Goal: Task Accomplishment & Management: Use online tool/utility

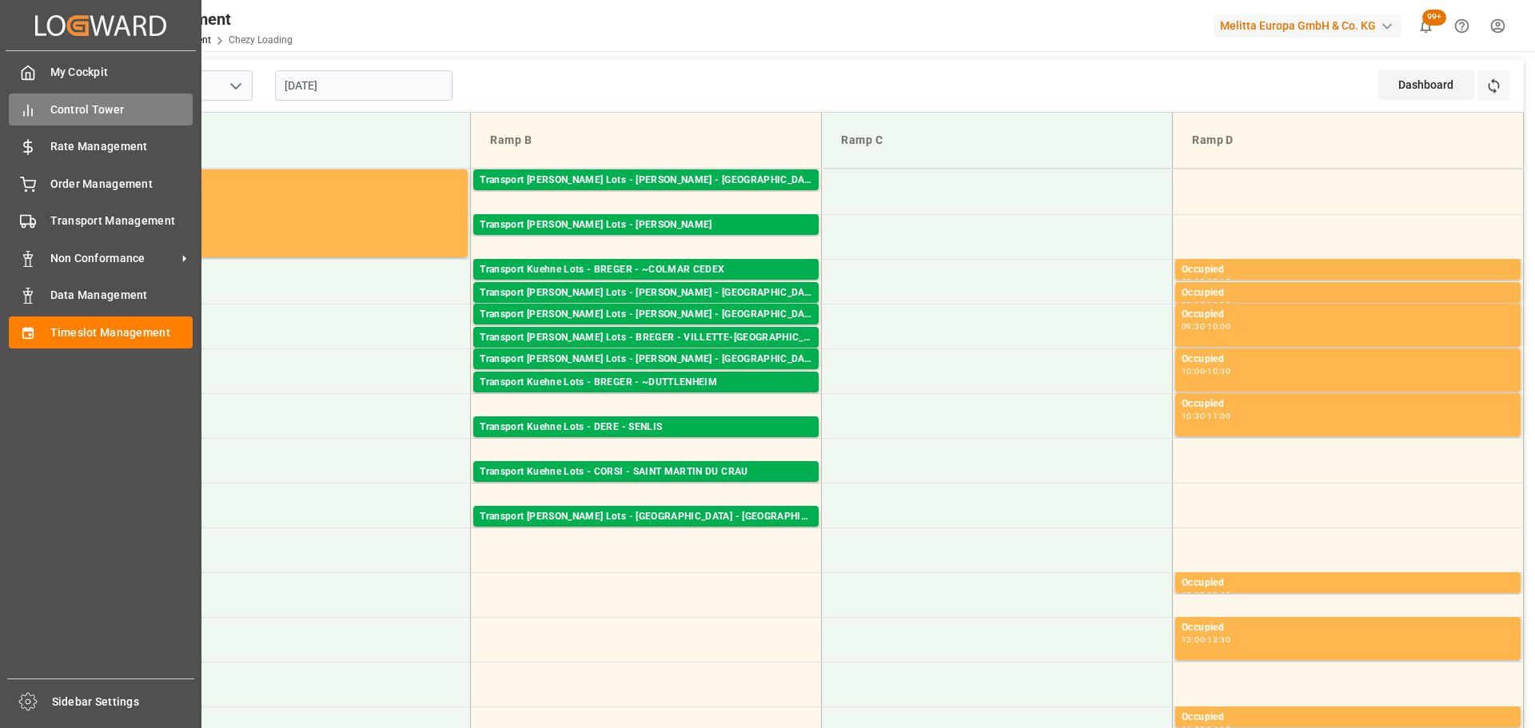
click at [57, 113] on span "Control Tower" at bounding box center [121, 110] width 143 height 17
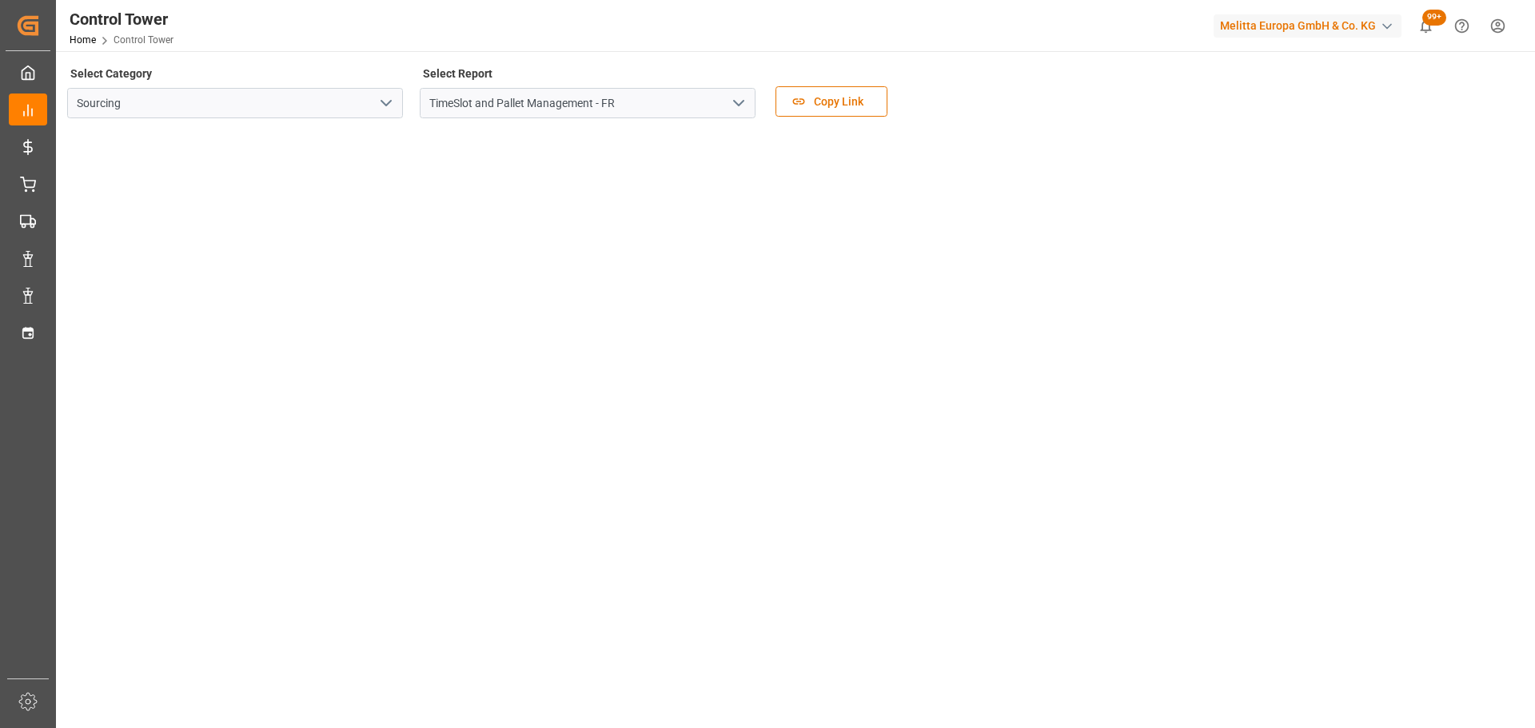
click at [740, 97] on icon "open menu" at bounding box center [738, 103] width 19 height 19
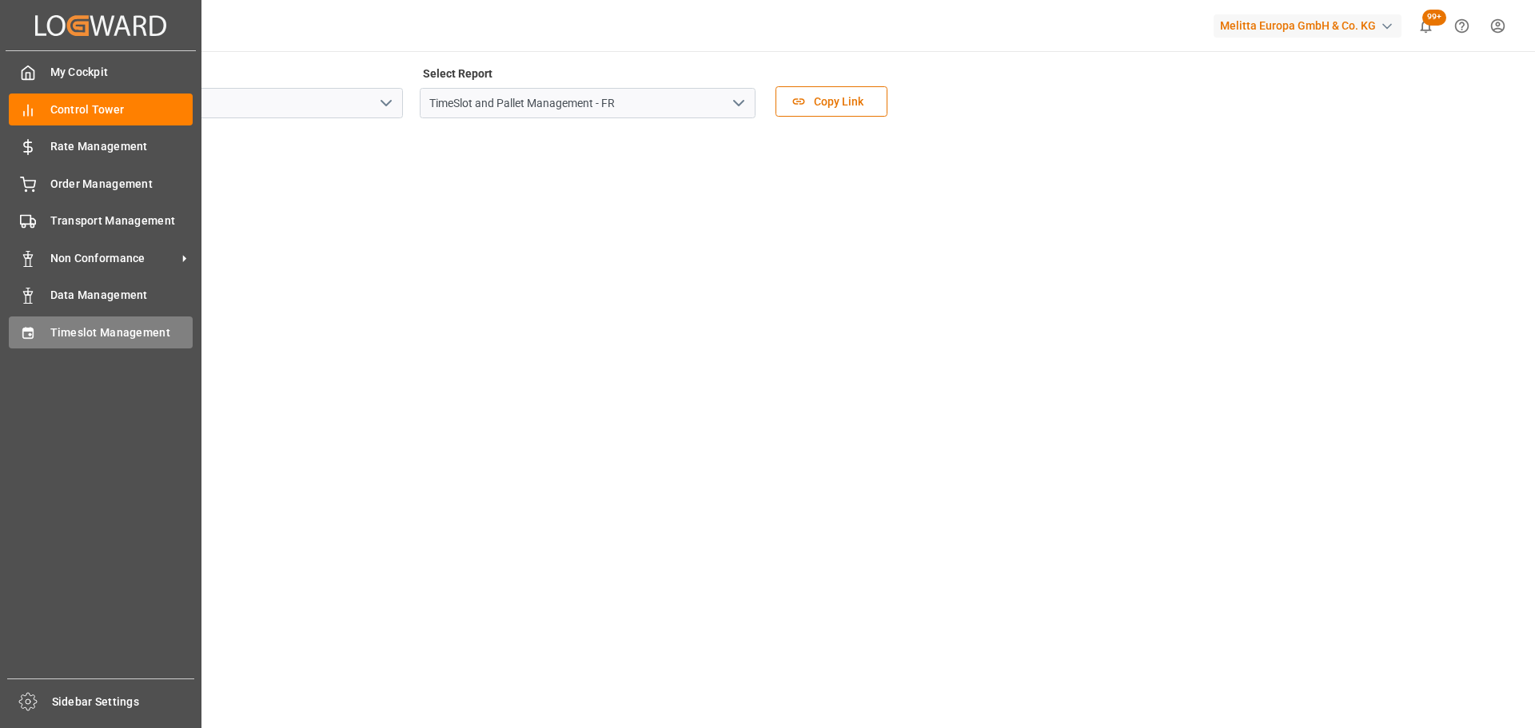
click at [43, 330] on div "Timeslot Management Timeslot Management" at bounding box center [101, 332] width 184 height 31
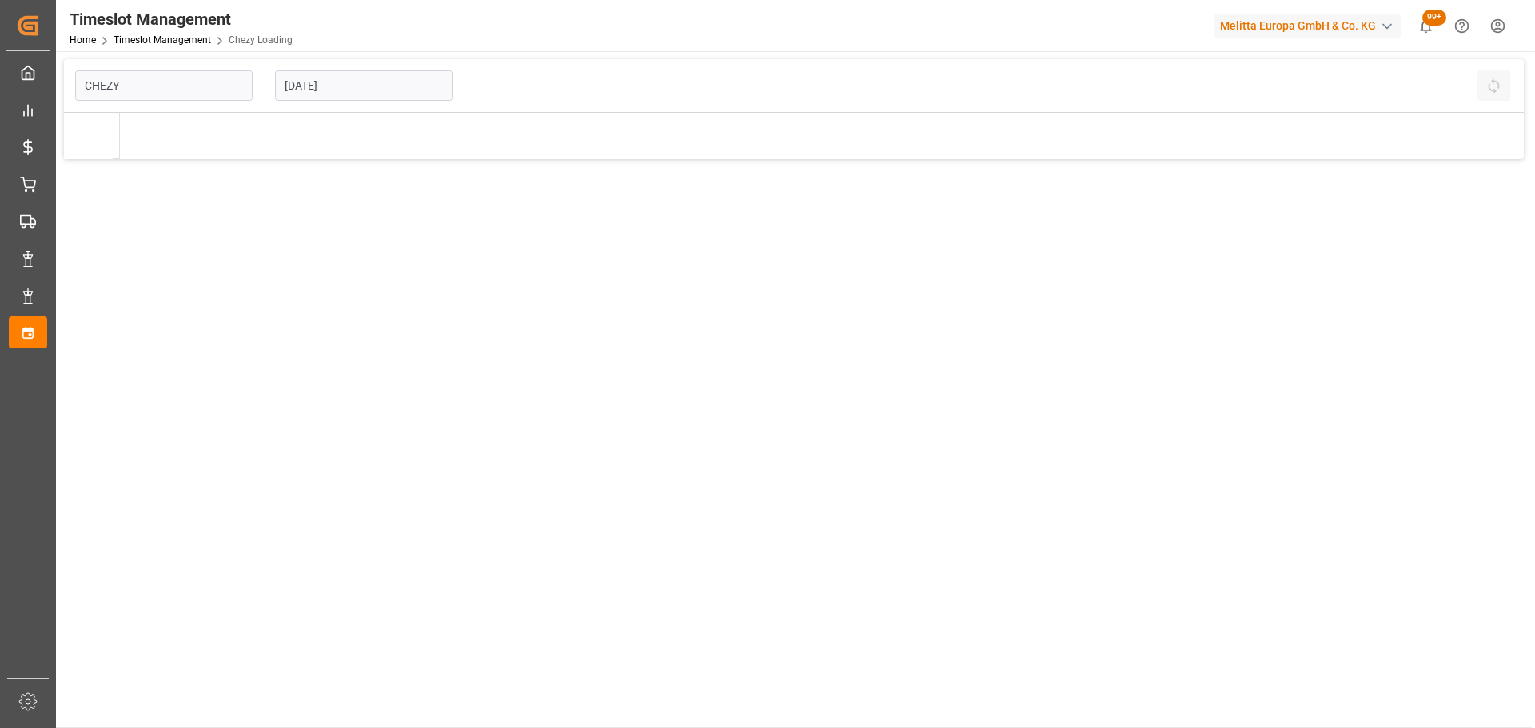
type input "Chezy Loading"
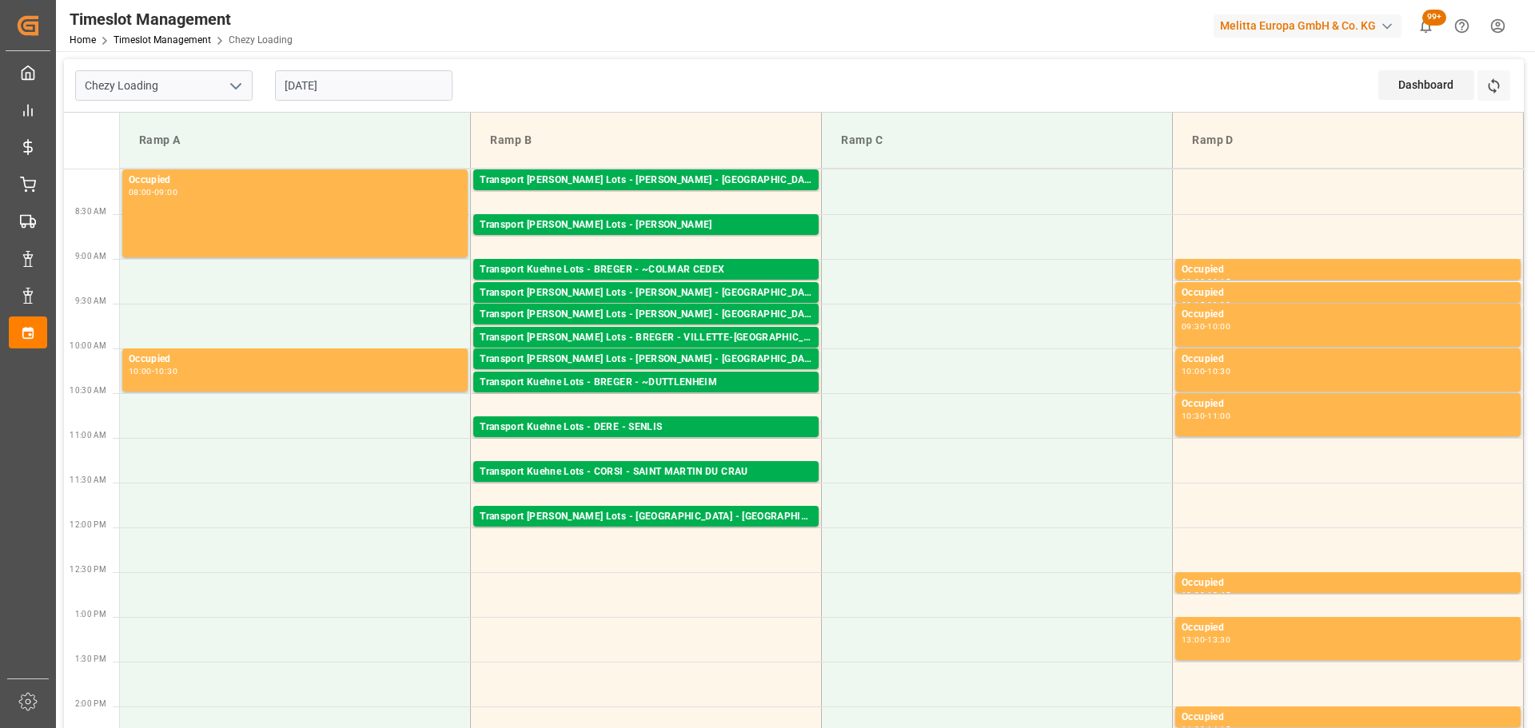
click at [656, 425] on div "Transport Kuehne Lots - DERE - SENLIS" at bounding box center [646, 428] width 333 height 16
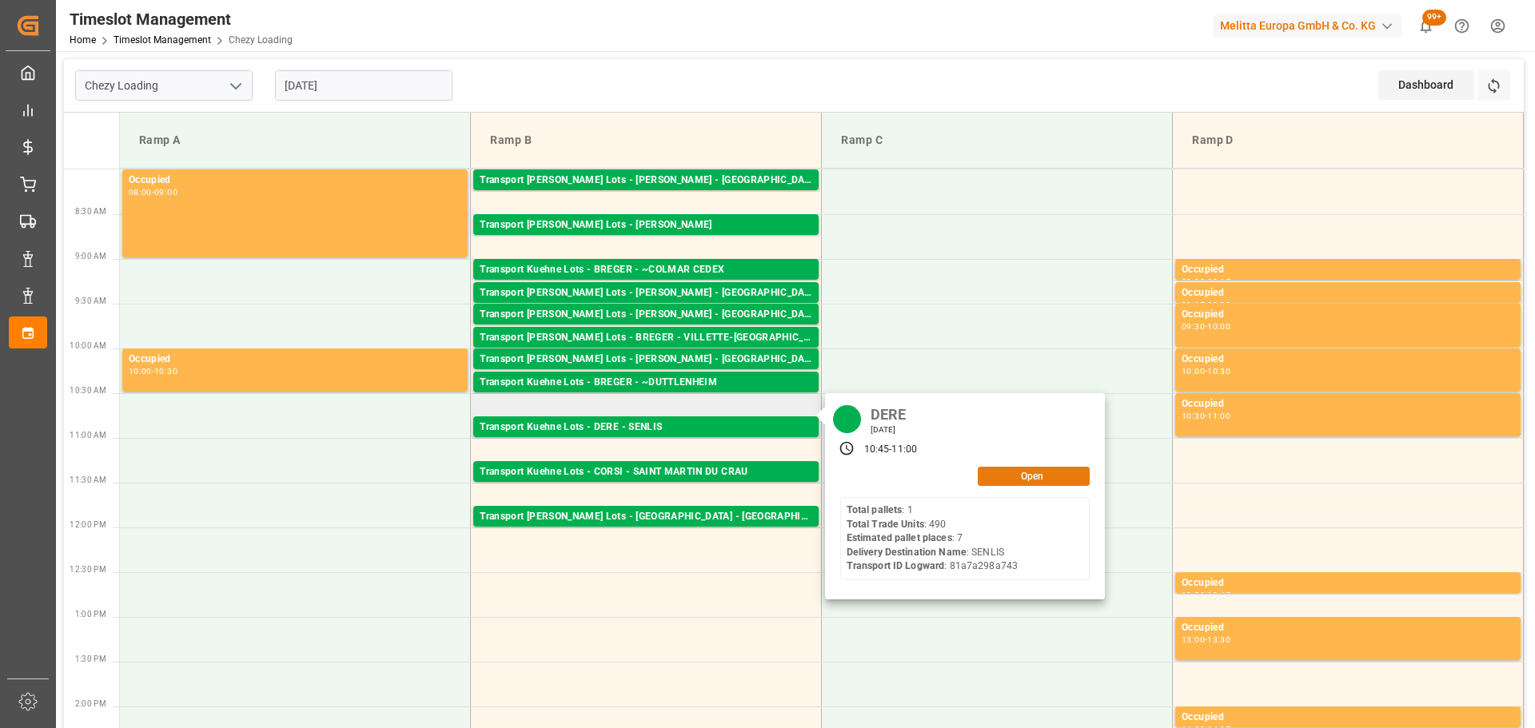
click at [1056, 478] on button "Open" at bounding box center [1034, 476] width 112 height 19
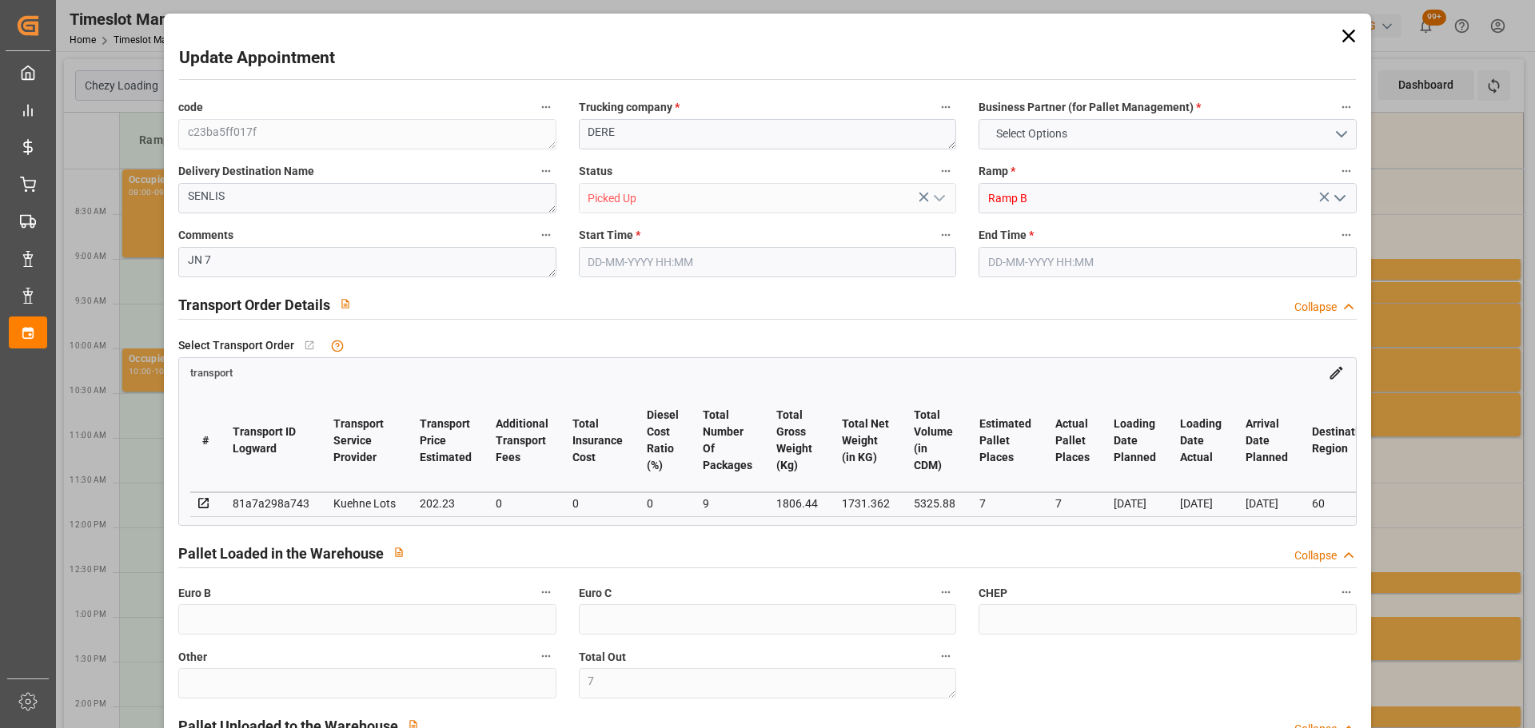
type input "7"
type input "202.23"
type input "0"
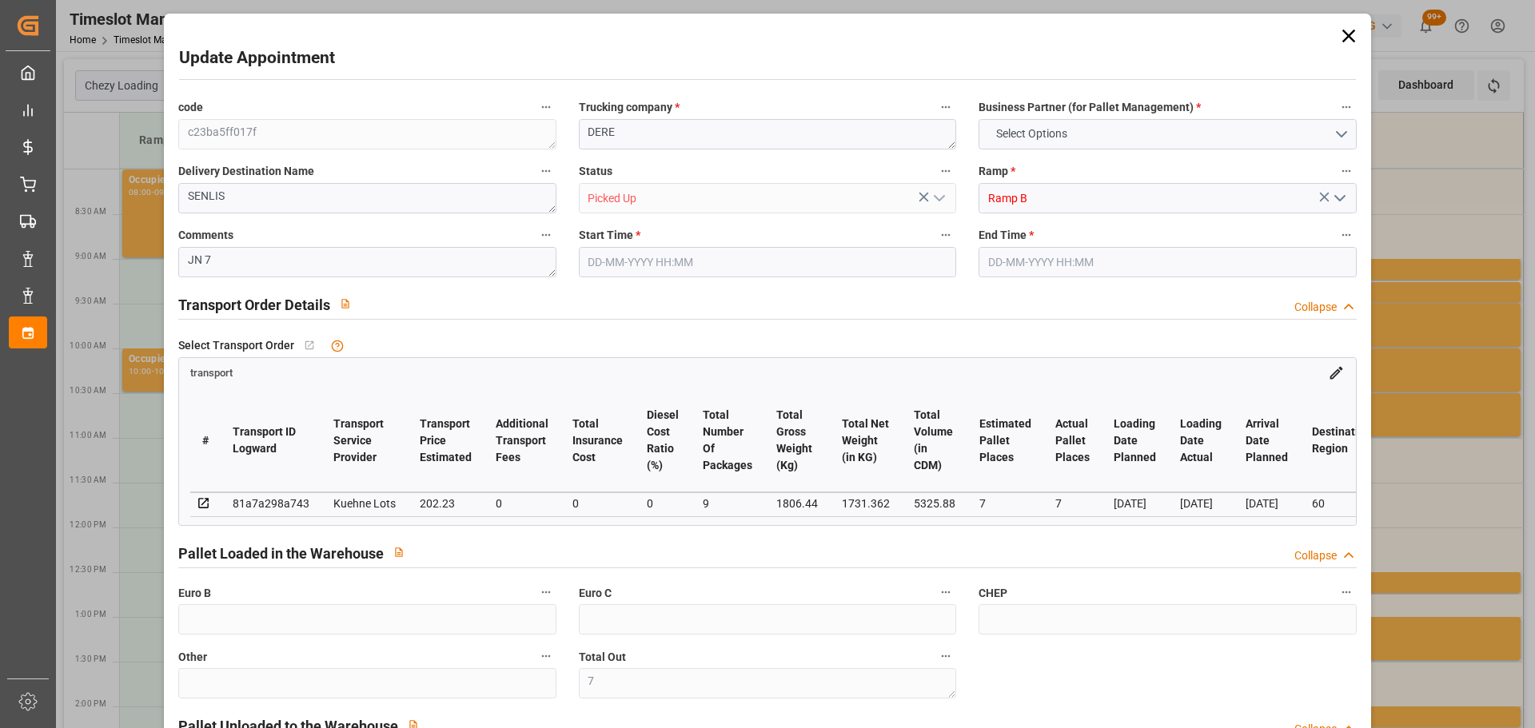
type input "0"
type input "202.23"
type input "0"
type input "9"
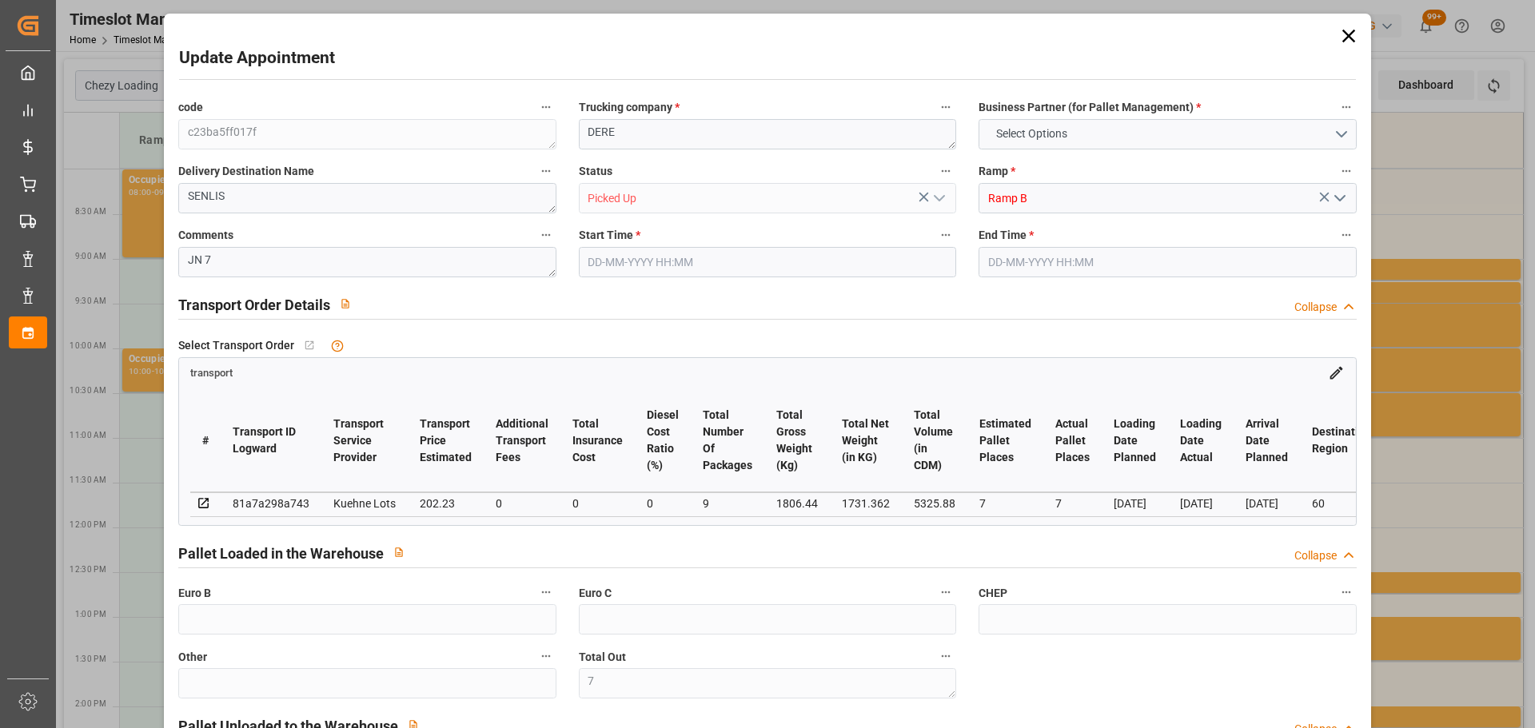
type input "1731.362"
type input "1992.136"
type input "5325.88"
type input "60"
type input "1"
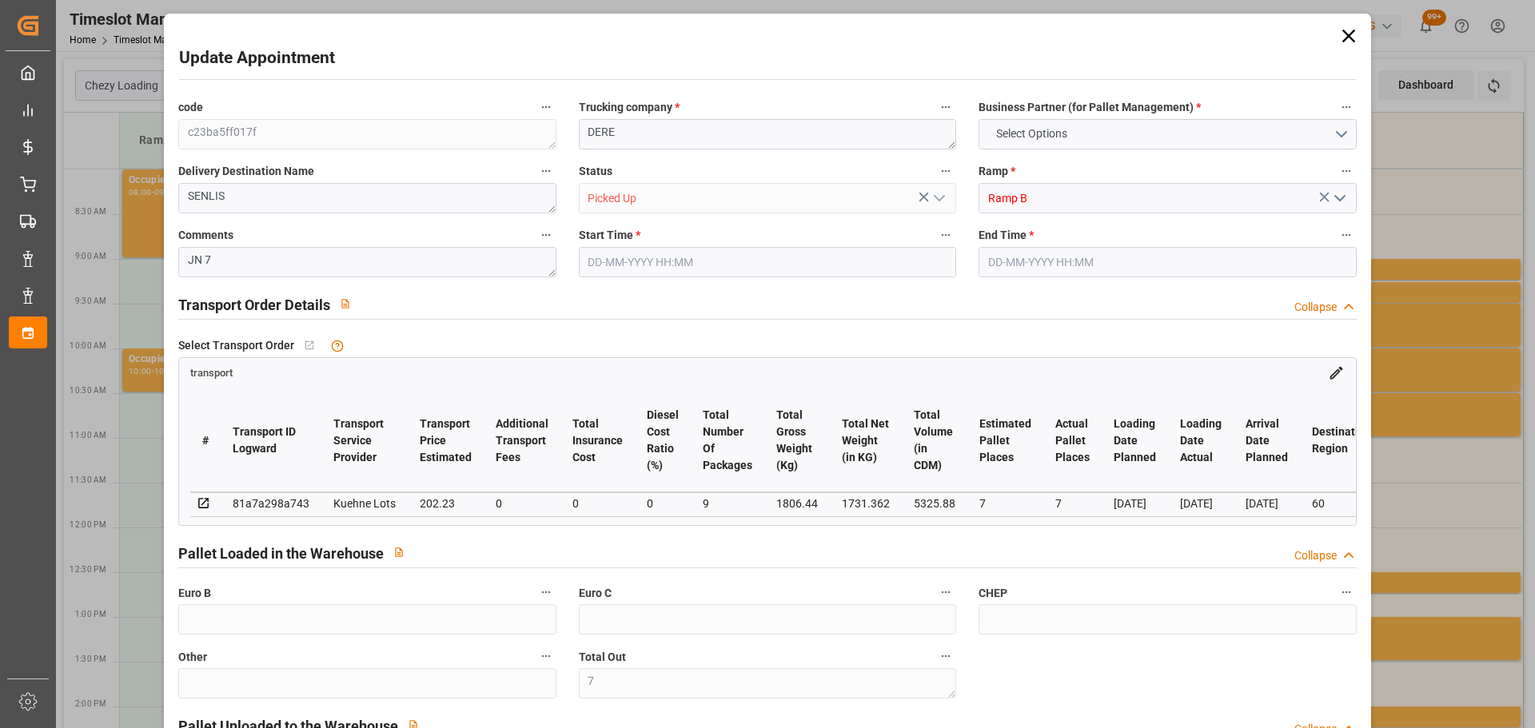
type input "490"
type input "7"
type input "101"
type input "1806.44"
type input "0"
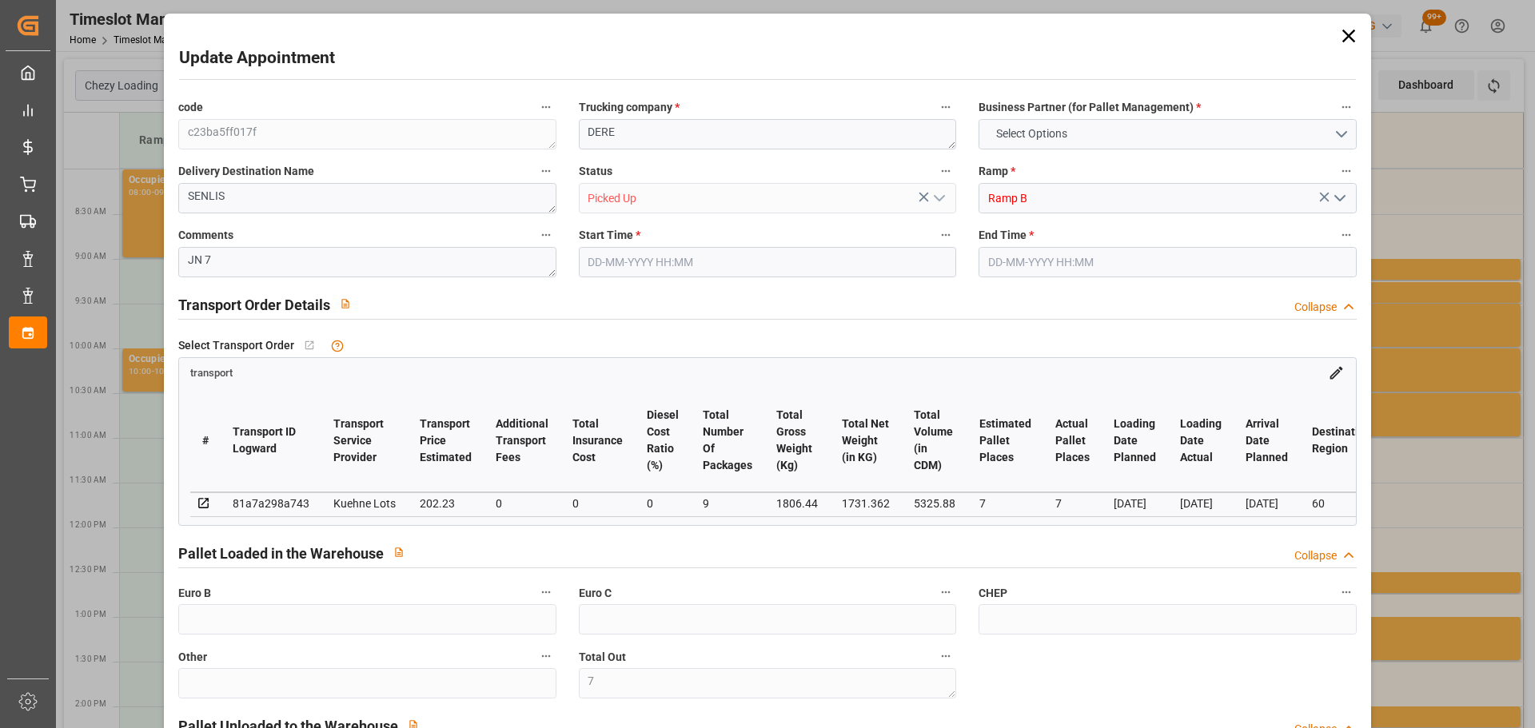
type input "10767.6795"
type input "0"
type input "21"
type input "80"
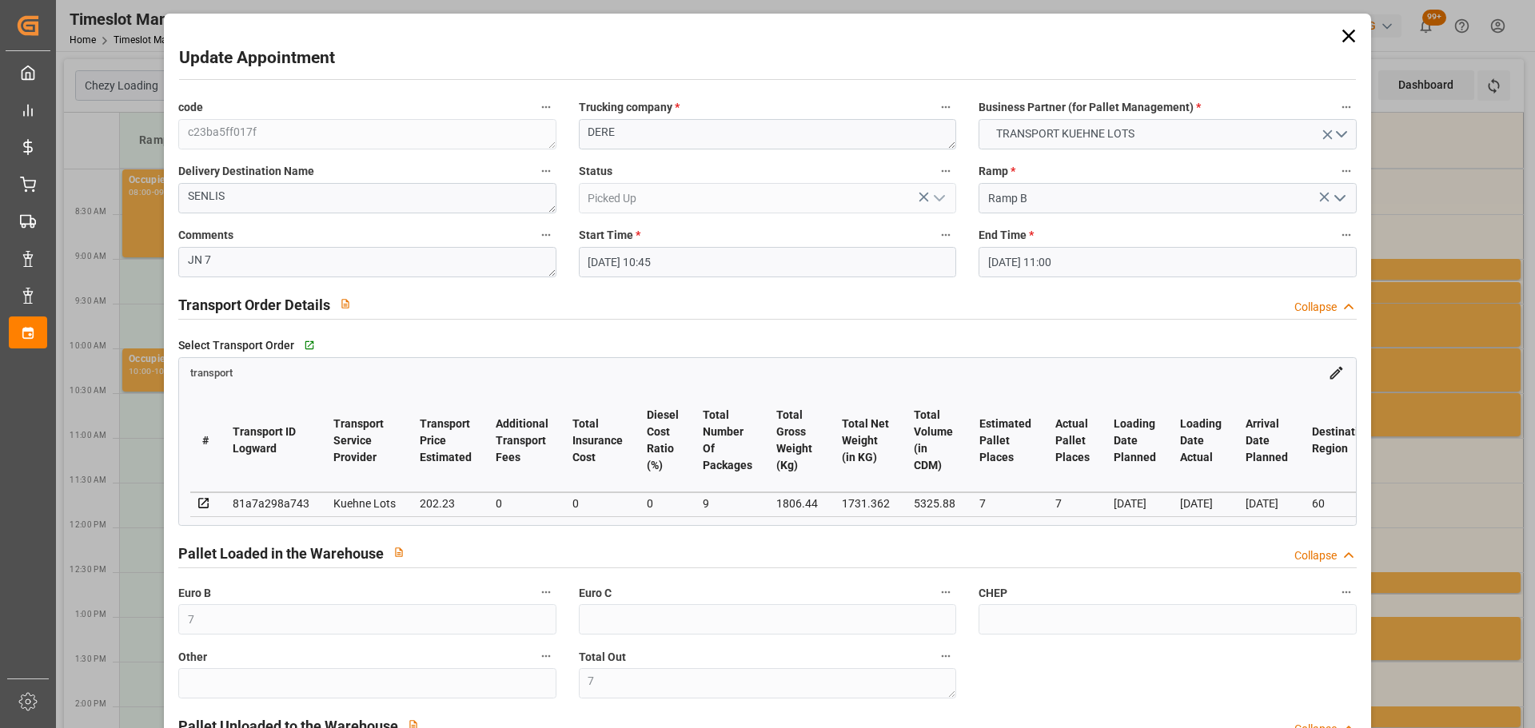
type input "[DATE] 10:45"
type input "[DATE] 11:00"
type input "[DATE] 12:42"
type input "[DATE] 11:23"
type input "[DATE]"
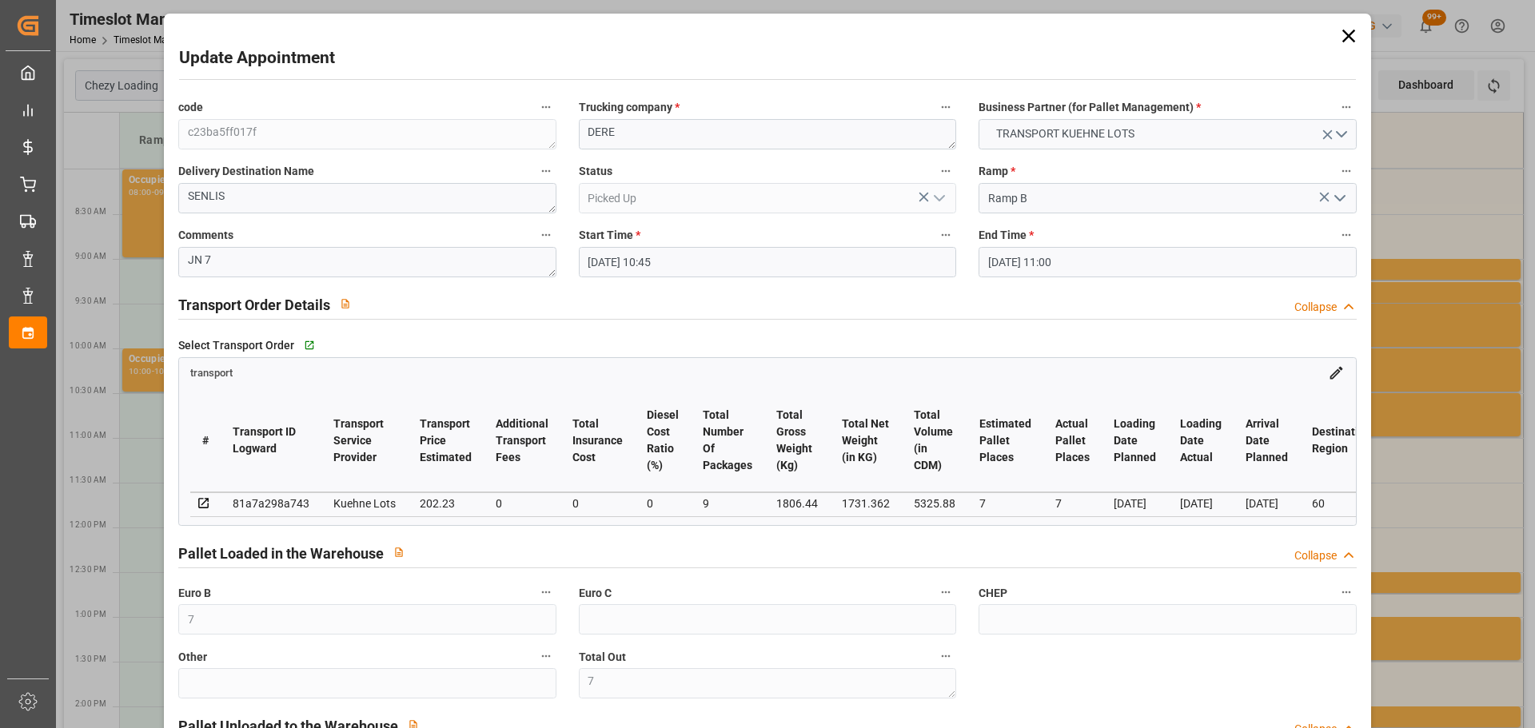
type input "[DATE]"
click at [1345, 32] on icon at bounding box center [1349, 36] width 22 height 22
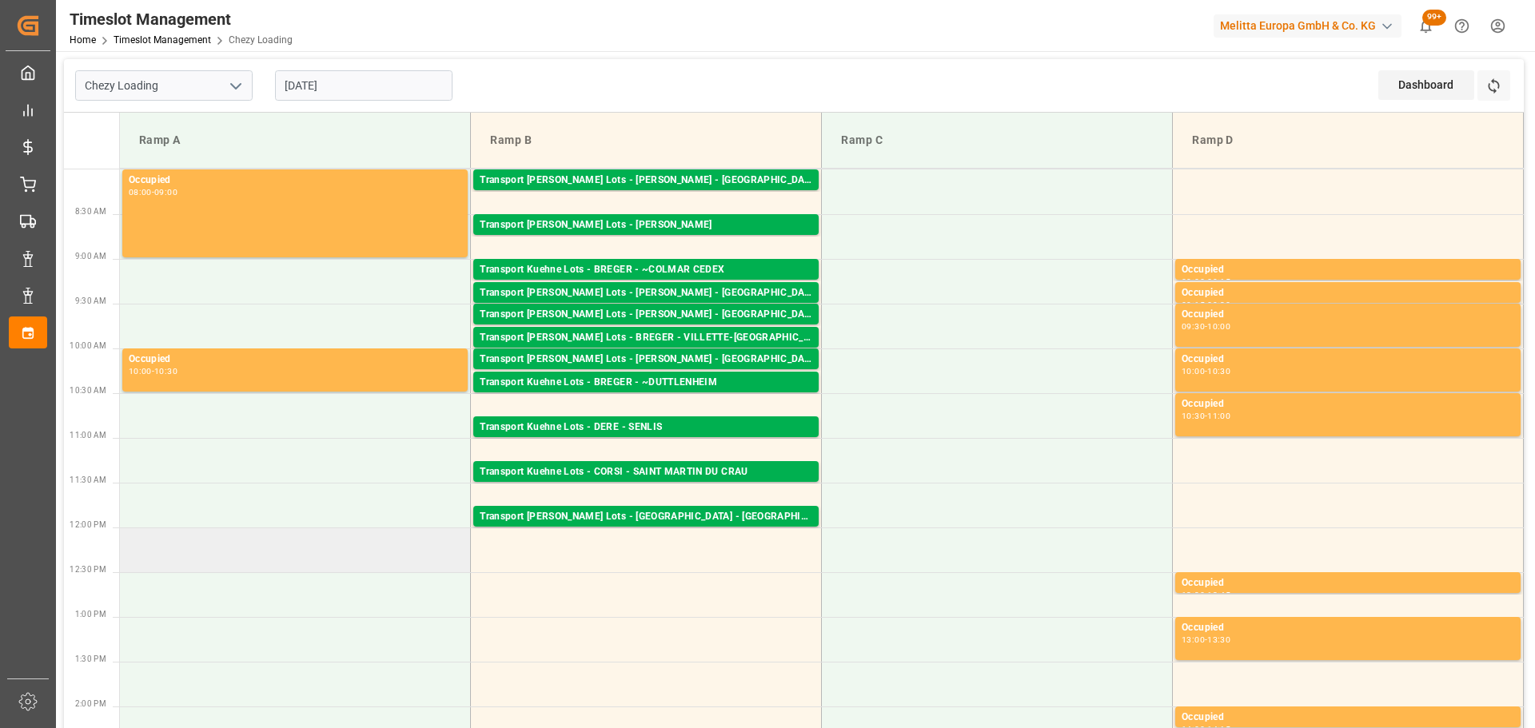
click at [205, 545] on td at bounding box center [295, 550] width 351 height 45
click at [298, 84] on input "[DATE]" at bounding box center [364, 85] width 178 height 30
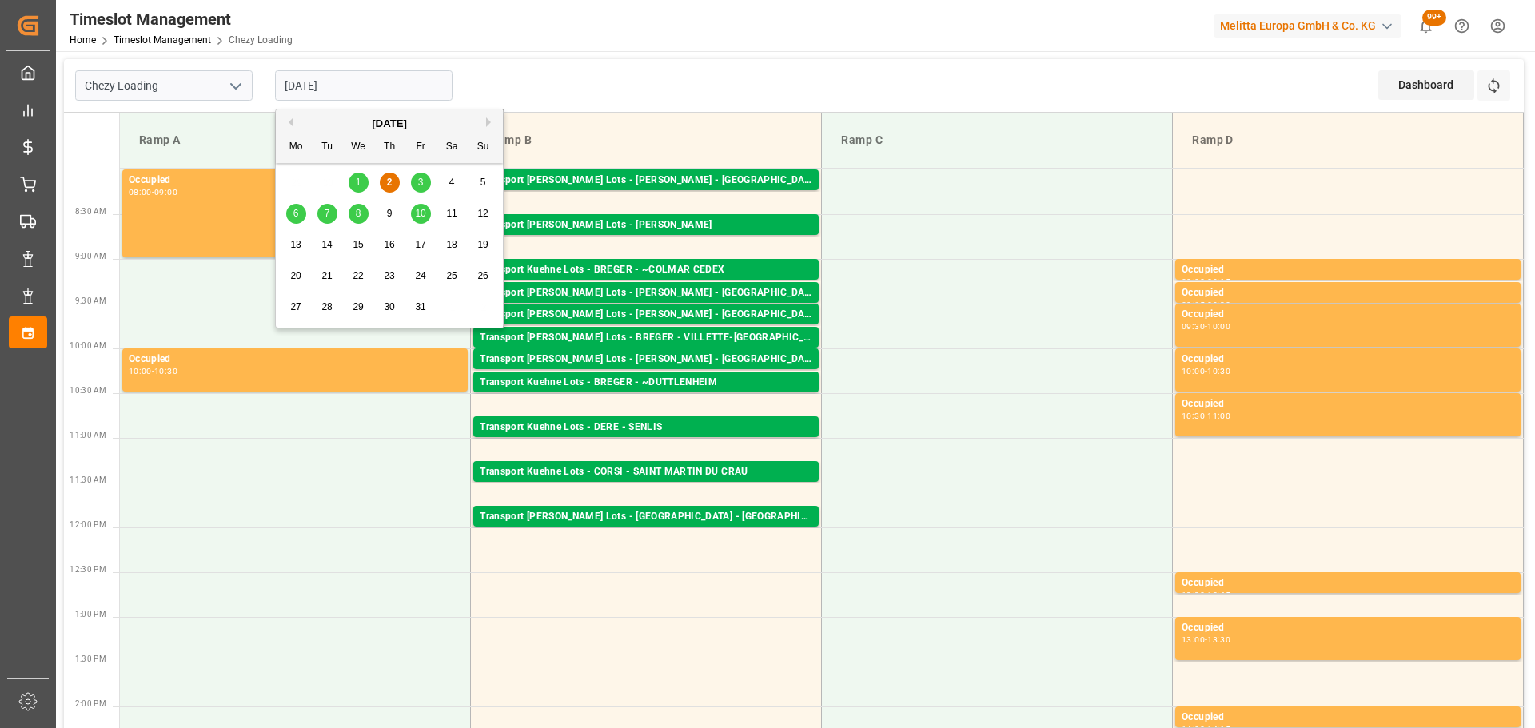
click at [361, 177] on span "1" at bounding box center [359, 182] width 6 height 11
type input "[DATE]"
